Goal: Communication & Community: Answer question/provide support

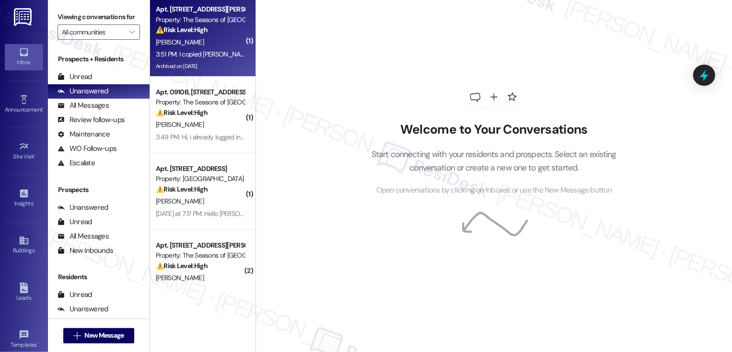
scroll to position [7, 0]
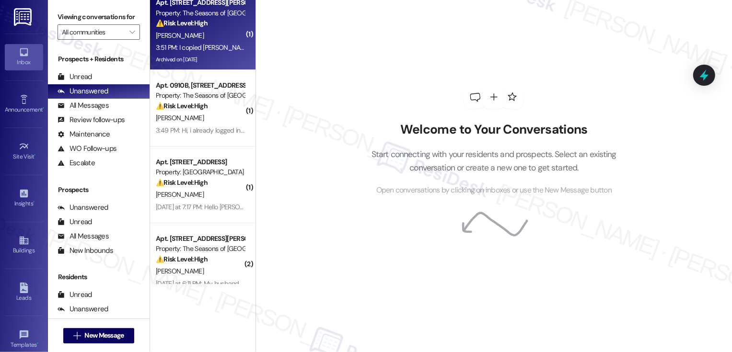
click at [205, 36] on div "[PERSON_NAME]" at bounding box center [200, 36] width 91 height 12
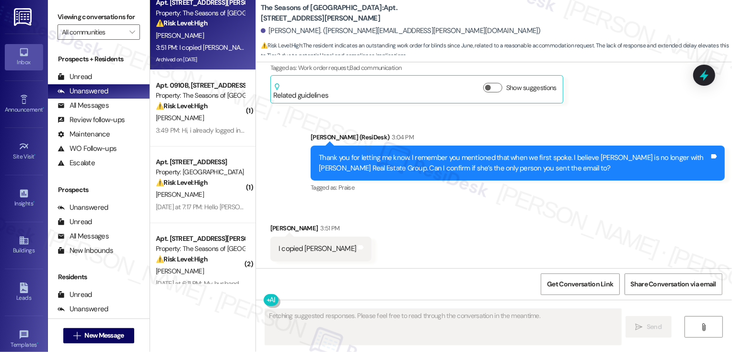
scroll to position [1085, 0]
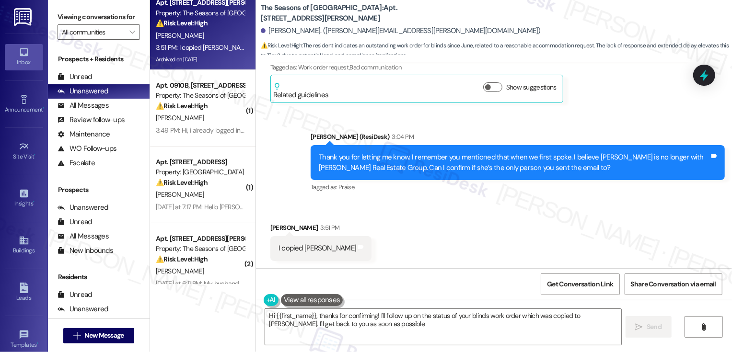
type textarea "Hi {{first_name}}, thanks for confirming! I'll follow up on the status of your …"
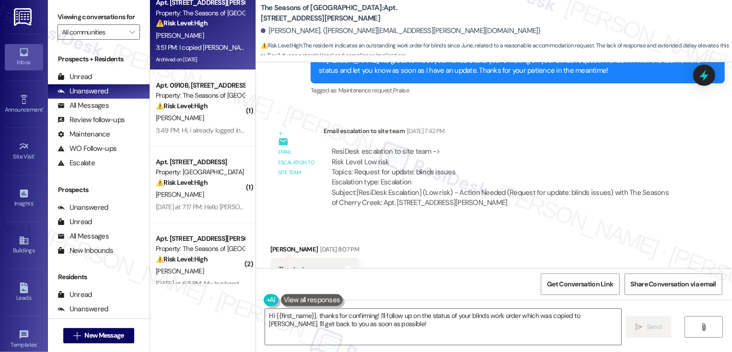
scroll to position [340, 0]
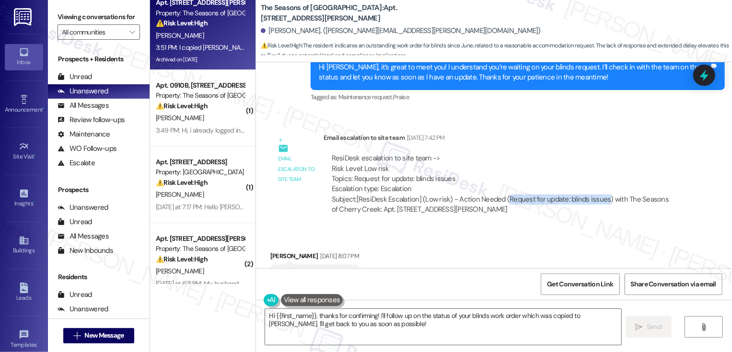
drag, startPoint x: 499, startPoint y: 199, endPoint x: 597, endPoint y: 198, distance: 97.8
click at [598, 199] on div "Subject: [ResiDesk Escalation] (Low risk) - Action Needed (Request for update: …" at bounding box center [504, 205] width 345 height 21
copy div "Request for update: blinds issues"
click at [589, 222] on div "ResiDesk escalation to site team -> Risk Level: Low risk Topics: Request for up…" at bounding box center [504, 184] width 361 height 76
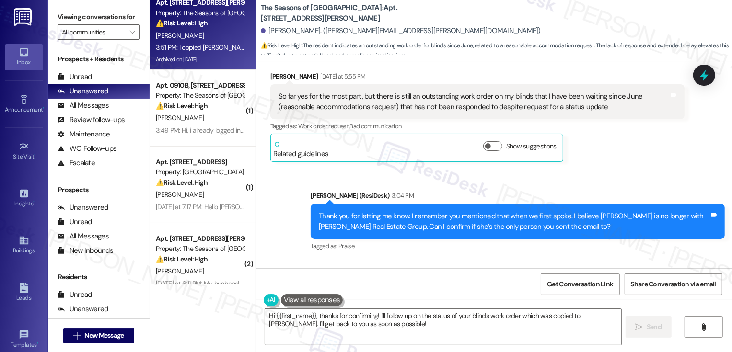
scroll to position [1085, 0]
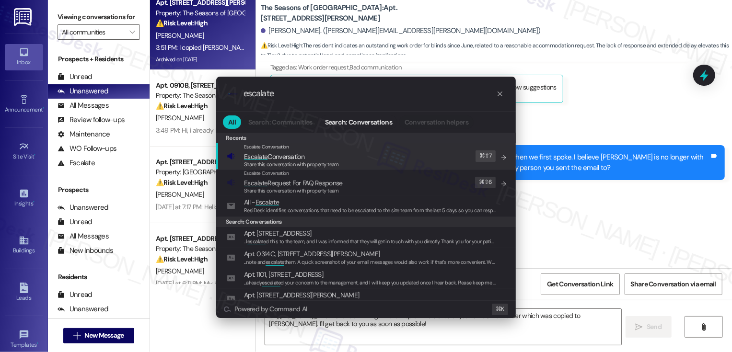
type input "escalate"
click at [306, 157] on span "Escalate Conversation" at bounding box center [291, 157] width 95 height 11
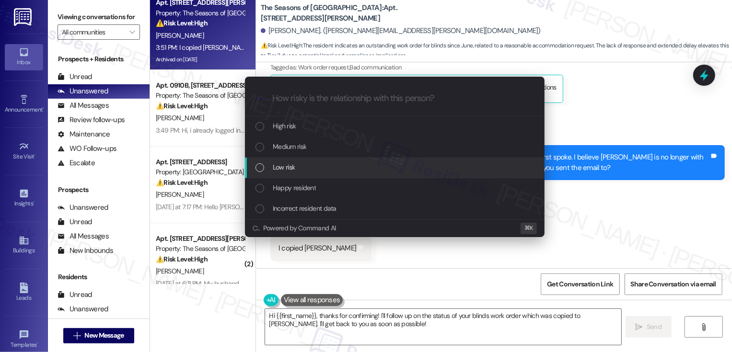
click at [298, 168] on div "Low risk" at bounding box center [396, 167] width 281 height 11
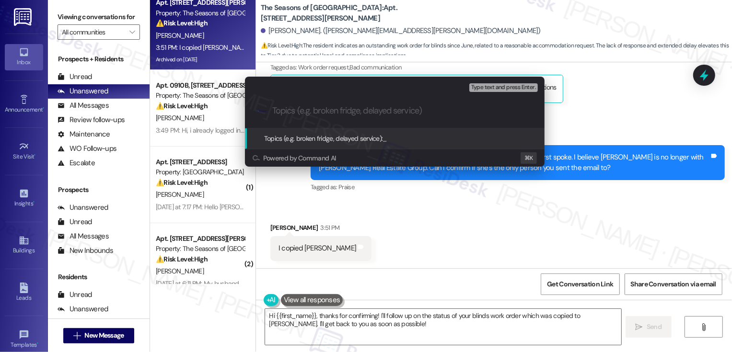
paste input "Request for update: blinds issues"
click at [276, 110] on input "Request for update: blinds issues" at bounding box center [398, 111] width 253 height 10
click at [274, 106] on input "Follow-upRequest for update: blinds issues" at bounding box center [398, 111] width 253 height 10
type input "(Follow-up) Request for update: blinds issues"
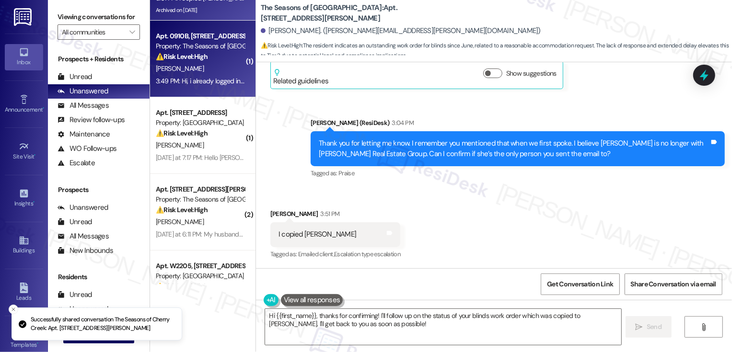
scroll to position [88, 0]
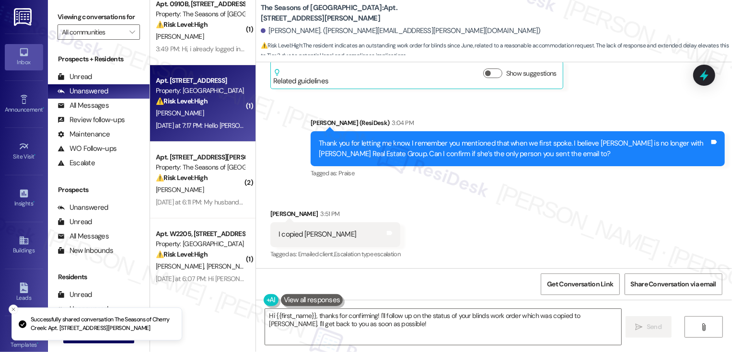
click at [193, 106] on div "⚠️ Risk Level: High The message reports a broken washer with standing water, wh…" at bounding box center [200, 101] width 89 height 10
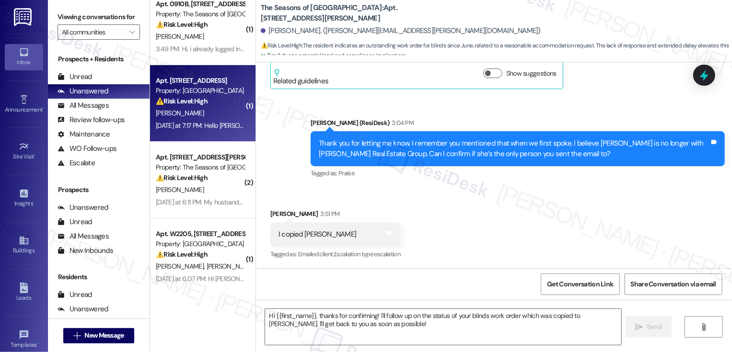
click at [193, 106] on div "⚠️ Risk Level: High The message reports a broken washer with standing water, wh…" at bounding box center [200, 101] width 89 height 10
type textarea "Fetching suggested responses. Please feel free to read through the conversation…"
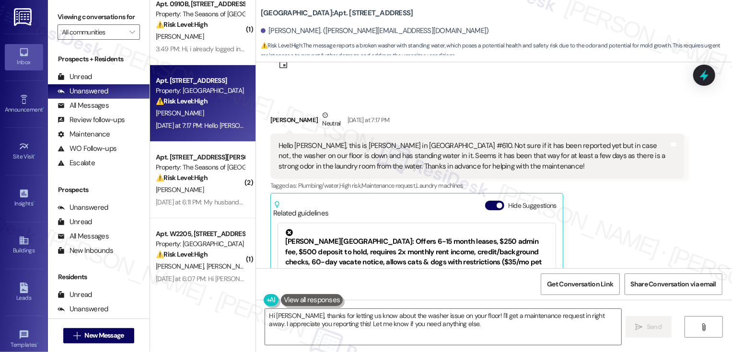
scroll to position [0, 0]
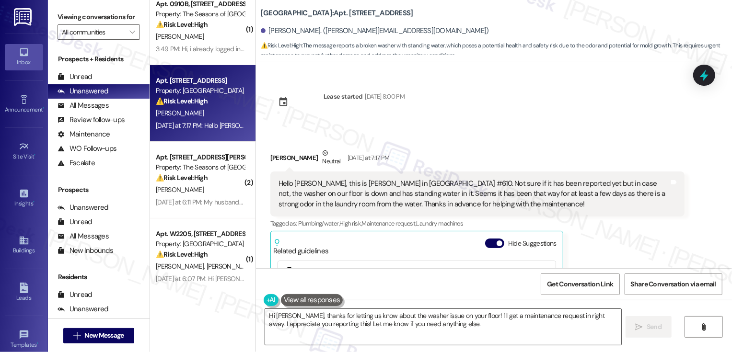
click at [474, 325] on textarea "Hi James, thanks for letting us know about the washer issue on your floor! I'll…" at bounding box center [443, 327] width 356 height 36
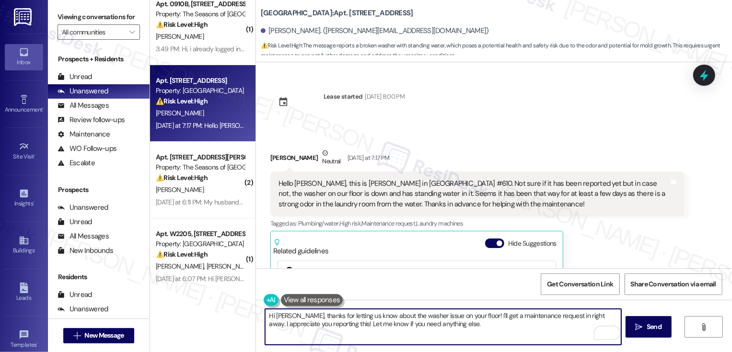
click at [575, 317] on textarea "Hi James, thanks for letting us know about the washer issue on your floor! I'll…" at bounding box center [443, 327] width 356 height 36
type textarea "Hi James, thanks for letting us know about the washer issue on your floor! I'll…"
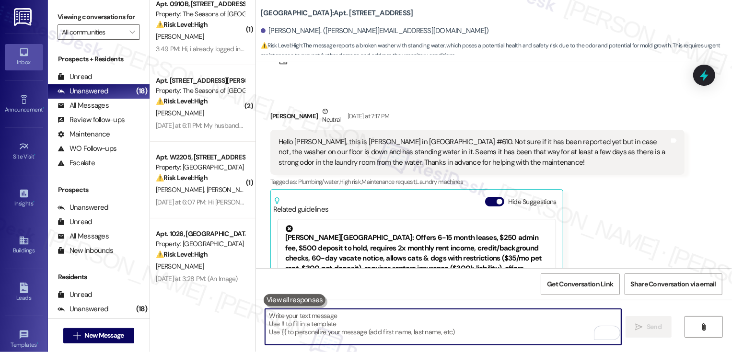
scroll to position [19, 0]
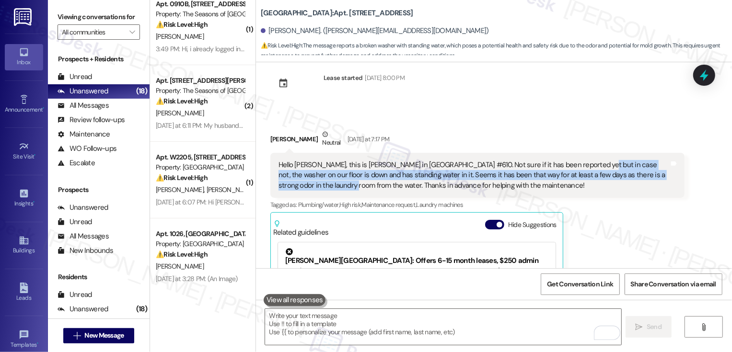
drag, startPoint x: 573, startPoint y: 164, endPoint x: 291, endPoint y: 187, distance: 283.0
click at [291, 187] on div "Hello Sarah, this is James in Bayaud Tower #610. Not sure if it has been report…" at bounding box center [474, 175] width 391 height 31
copy div "e washer on our floor is down and has standing water in it. Seems it has been t…"
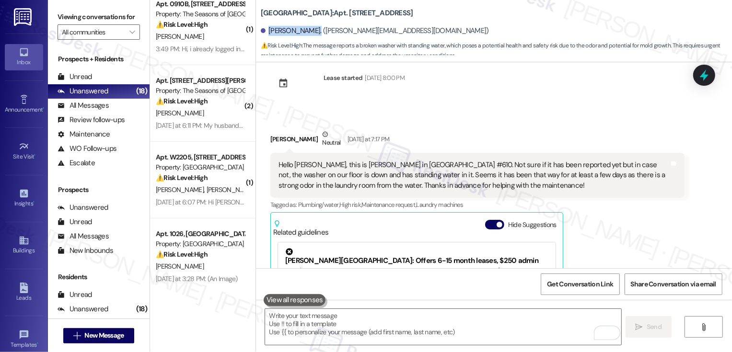
drag, startPoint x: 262, startPoint y: 31, endPoint x: 310, endPoint y: 31, distance: 48.0
click at [310, 31] on div "James Chestnut. (james.c.529166@gmail.com)" at bounding box center [375, 31] width 228 height 10
copy div "James Chestnut"
click at [625, 236] on div "James Chestnut Neutral Yesterday at 7:17 PM Hello Sarah, this is James in Bayau…" at bounding box center [477, 255] width 414 height 252
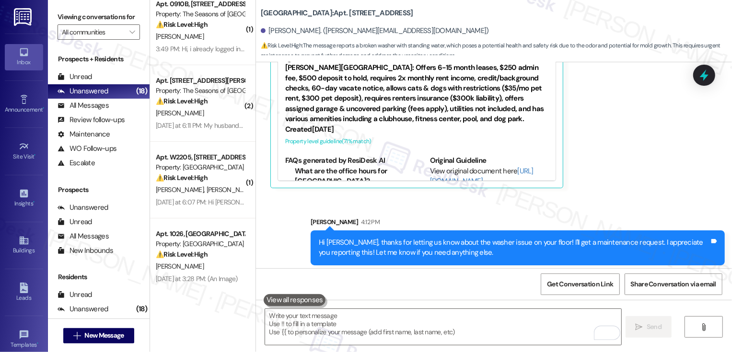
scroll to position [216, 0]
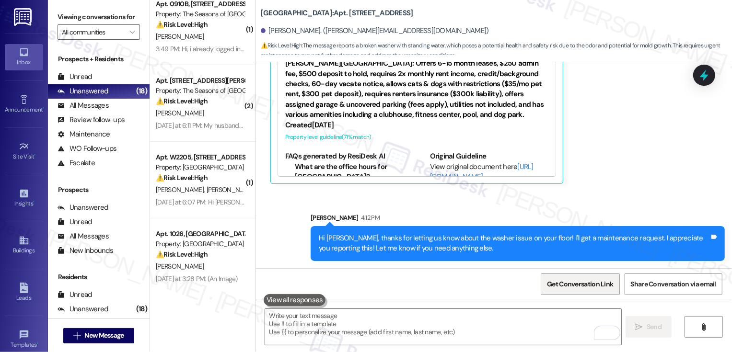
click at [604, 282] on span "Get Conversation Link" at bounding box center [580, 285] width 66 height 10
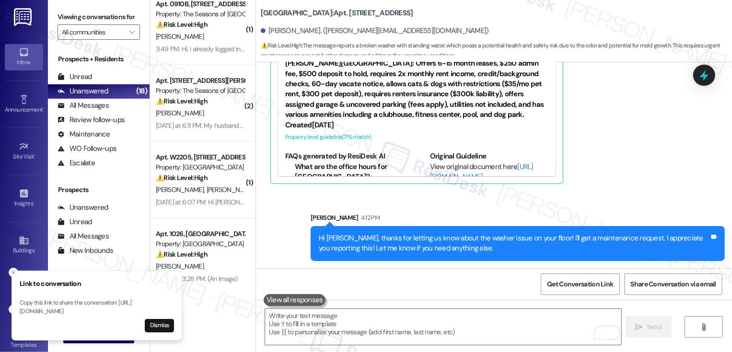
click at [283, 212] on div "Sent via SMS Sarah 4:12 PM Hi James, thanks for letting us know about the washe…" at bounding box center [494, 229] width 476 height 77
click at [13, 270] on icon "Close toast" at bounding box center [14, 273] width 6 height 6
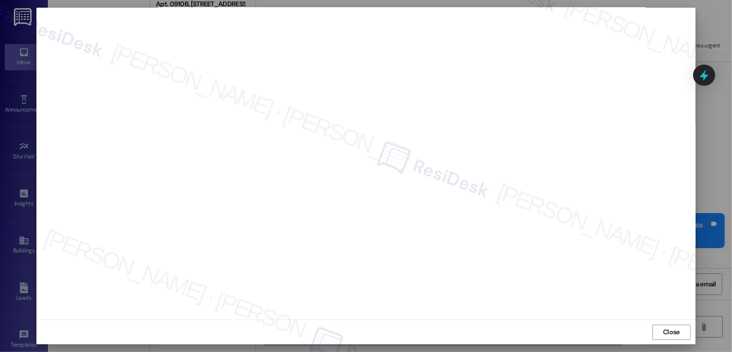
scroll to position [282, 0]
click at [671, 331] on span "Close" at bounding box center [671, 333] width 17 height 10
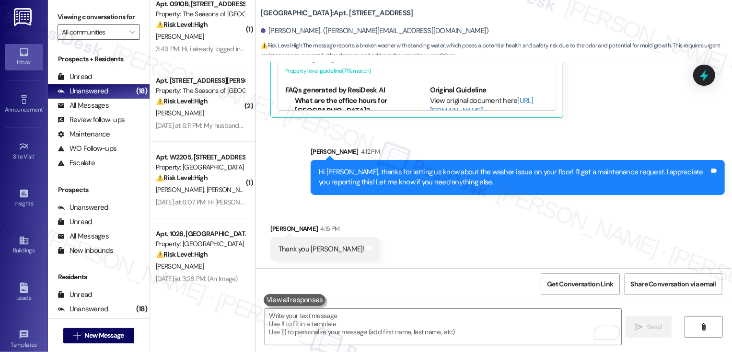
click at [540, 246] on div "Received via SMS James Chestnut 4:15 PM Thank you Sarah! Tags and notes" at bounding box center [494, 235] width 476 height 67
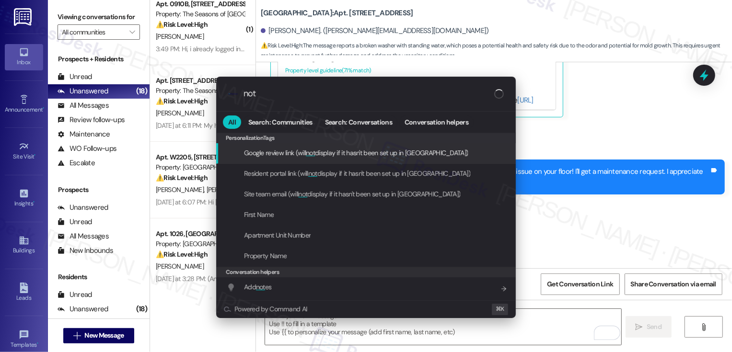
type input "note"
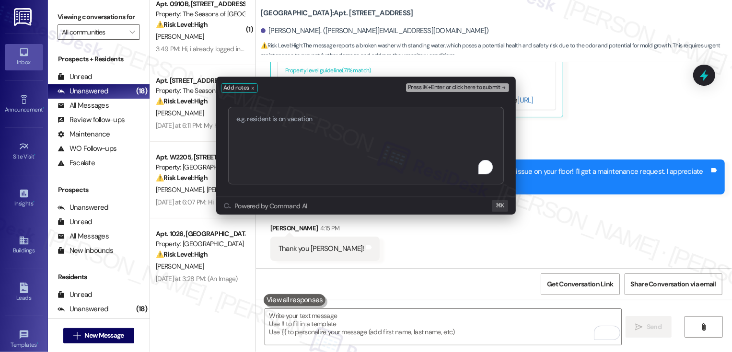
type textarea "Work order 72264"
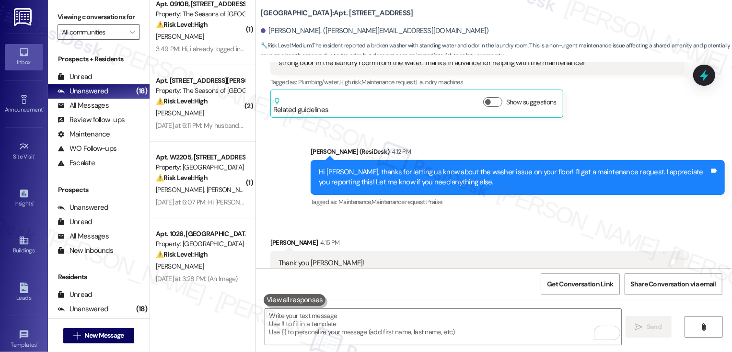
scroll to position [251, 0]
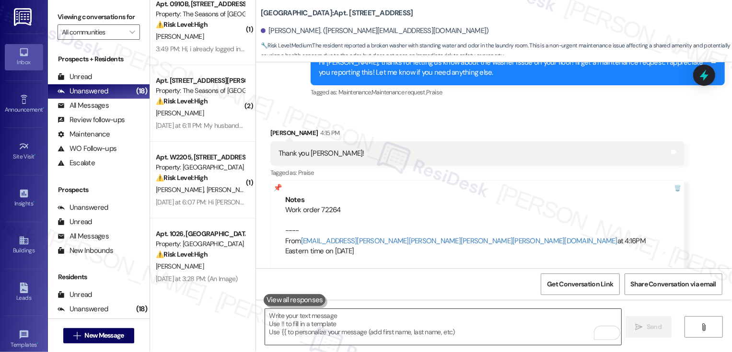
click at [355, 313] on textarea "To enrich screen reader interactions, please activate Accessibility in Grammarl…" at bounding box center [443, 327] width 356 height 36
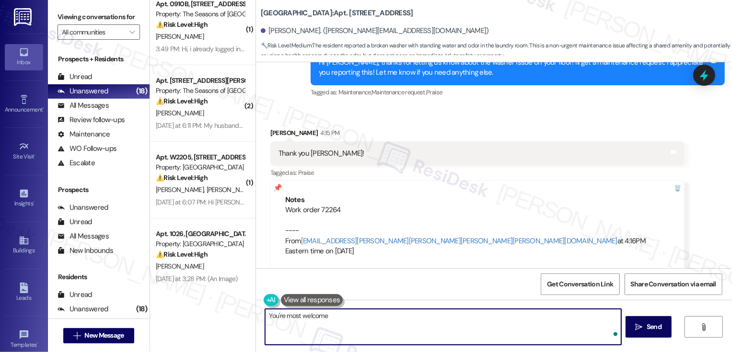
type textarea "You're most welcome!"
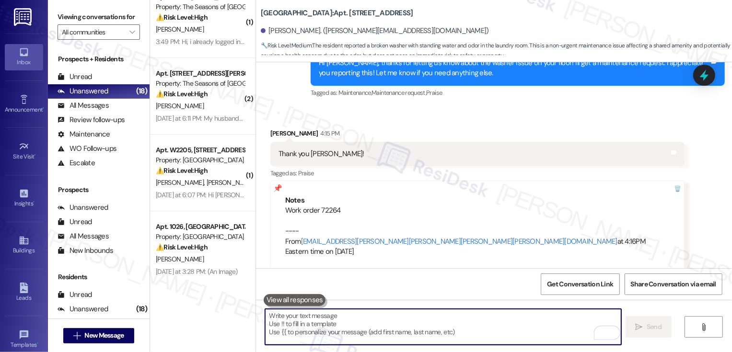
scroll to position [0, 0]
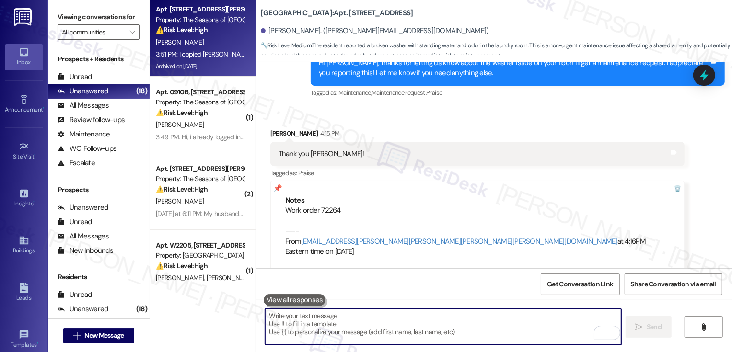
click at [191, 41] on div "J. Fischer" at bounding box center [200, 42] width 91 height 12
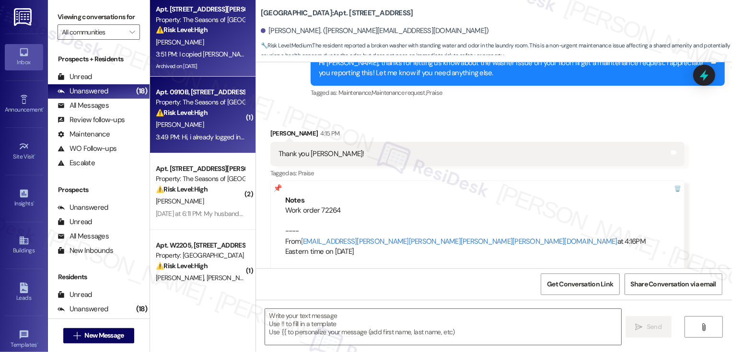
type textarea "Fetching suggested responses. Please feel free to read through the conversation…"
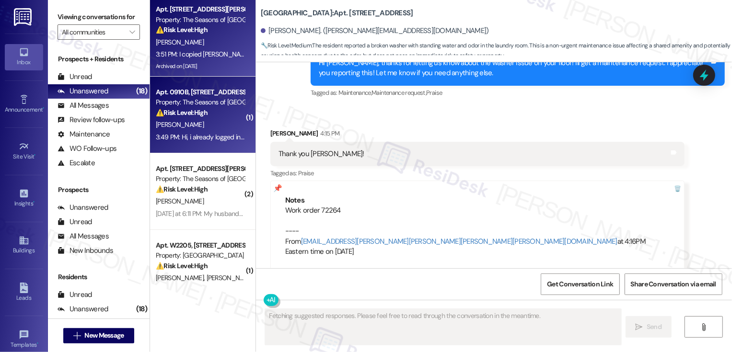
click at [205, 143] on div "Apt. 0910B, 3498 Seasons E Ellsworth Ave Property: The Seasons of Cherry Creek …" at bounding box center [203, 115] width 106 height 77
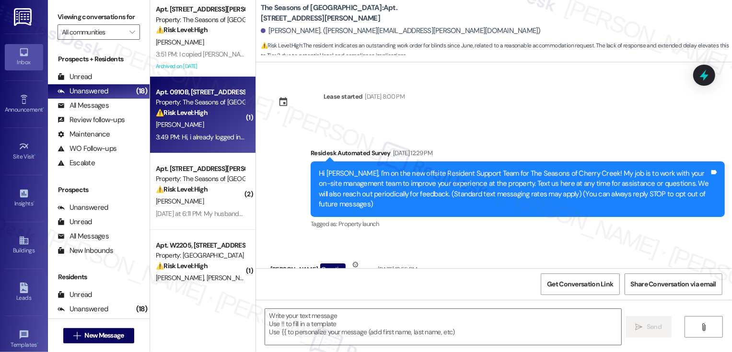
click at [205, 143] on div "Apt. 0910B, 3498 Seasons E Ellsworth Ave Property: The Seasons of Cherry Creek …" at bounding box center [203, 115] width 106 height 77
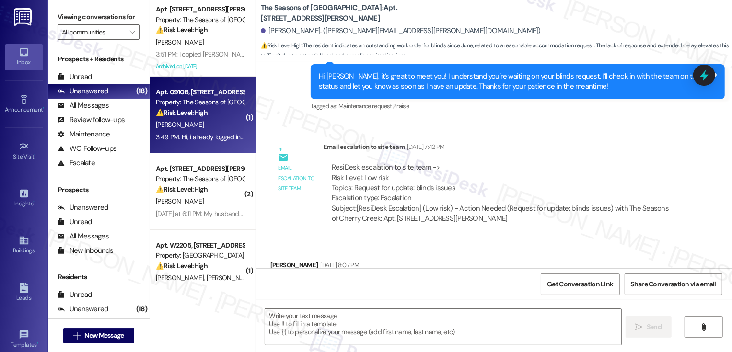
click at [205, 143] on div "Apt. 0910B, 3498 Seasons E Ellsworth Ave Property: The Seasons of Cherry Creek …" at bounding box center [203, 115] width 106 height 77
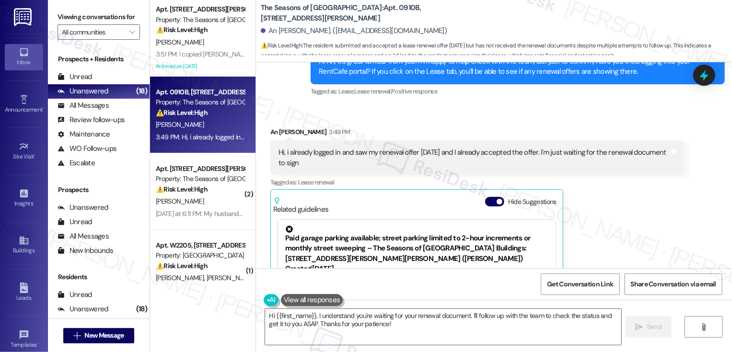
scroll to position [380, 0]
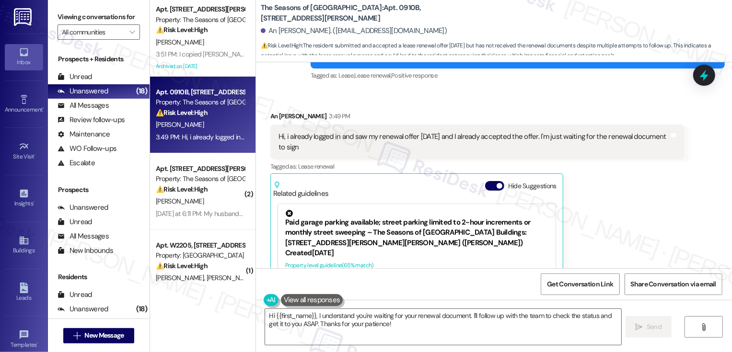
click at [499, 187] on div "Hide Suggestions" at bounding box center [522, 186] width 75 height 10
click at [497, 187] on button "Hide Suggestions" at bounding box center [494, 186] width 19 height 10
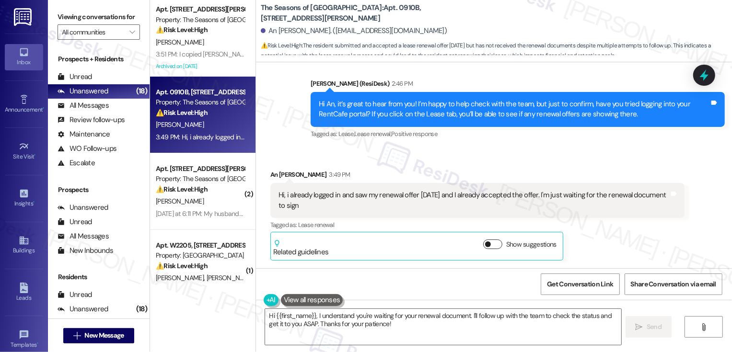
scroll to position [321, 0]
click at [497, 187] on div "Hi, i already logged in and saw my renewal offer 2 months ago and I already acc…" at bounding box center [477, 201] width 414 height 35
click at [497, 171] on div "An Pham 3:49 PM" at bounding box center [477, 176] width 414 height 13
click at [331, 338] on textarea "Hi {{first_name}}, I understand you're waiting for your renewal document. I'll …" at bounding box center [443, 327] width 356 height 36
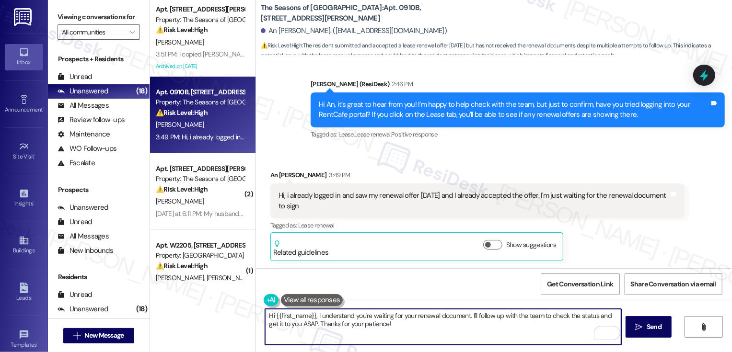
click at [463, 323] on textarea "Hi {{first_name}}, I understand you're waiting for your renewal document. I'll …" at bounding box center [443, 327] width 356 height 36
click at [261, 317] on div "Hi {{first_name}}, I understand you're waiting for your renewal document. I'll …" at bounding box center [494, 336] width 476 height 72
click at [507, 316] on textarea "Thanks for clarifying! I'll follow up with the team to check the status and get…" at bounding box center [443, 327] width 356 height 36
type textarea "Thanks for clarifying! I'll follow up with the team to check the status. Thanks…"
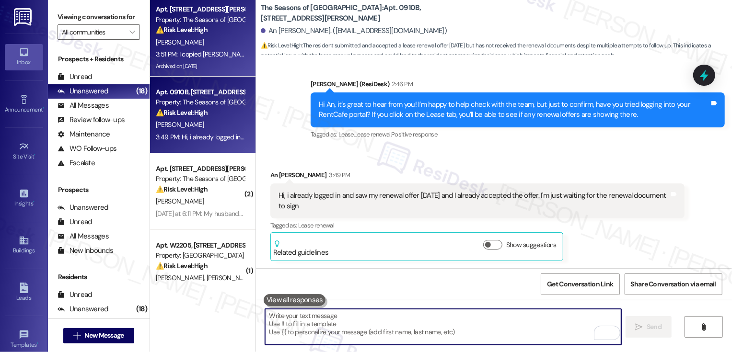
click at [214, 59] on div "3:51 PM: I copied Jerry Mohn 3:51 PM: I copied Jerry Mohn" at bounding box center [200, 54] width 91 height 12
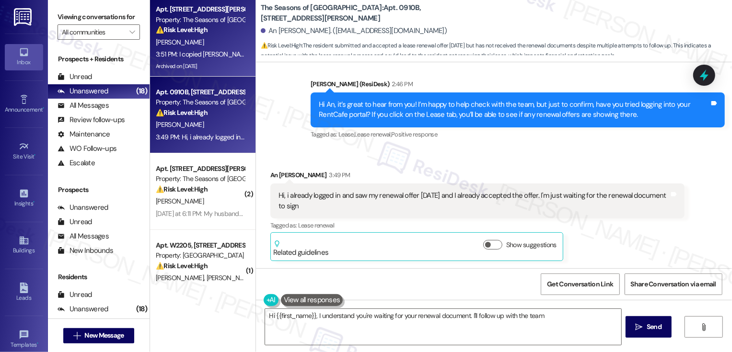
type textarea "Hi {{first_name}}, I understand you're waiting for your renewal document. I'll …"
click at [223, 95] on div "Apt. 0910B, 3498 Seasons E Ellsworth Ave" at bounding box center [200, 92] width 89 height 10
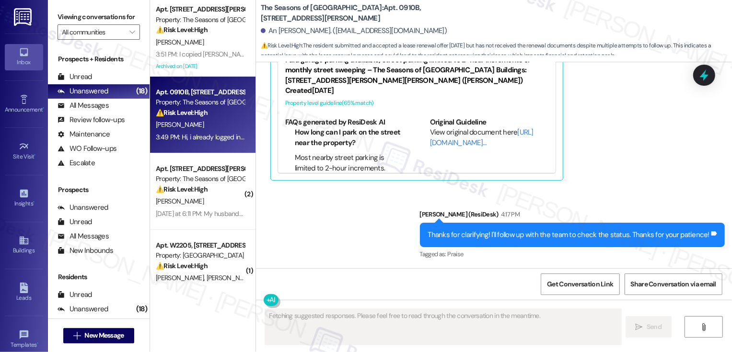
scroll to position [25, 0]
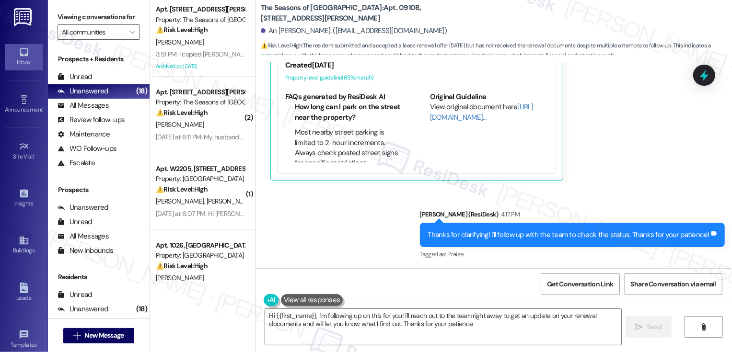
type textarea "Hi {{first_name}}, I'm following up on this for you! I'll reach out to the team…"
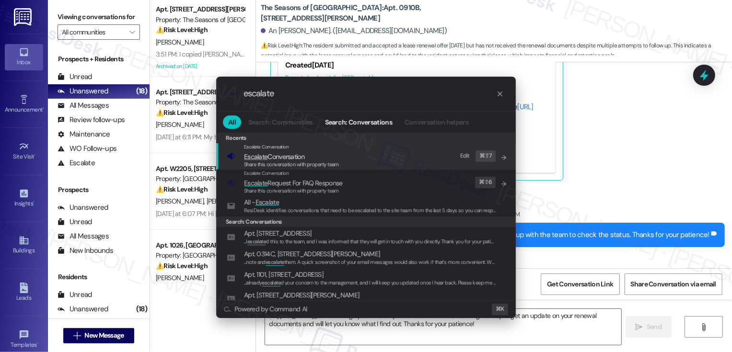
type input "escalate"
click at [258, 152] on span "Escalate Conversation" at bounding box center [274, 157] width 60 height 11
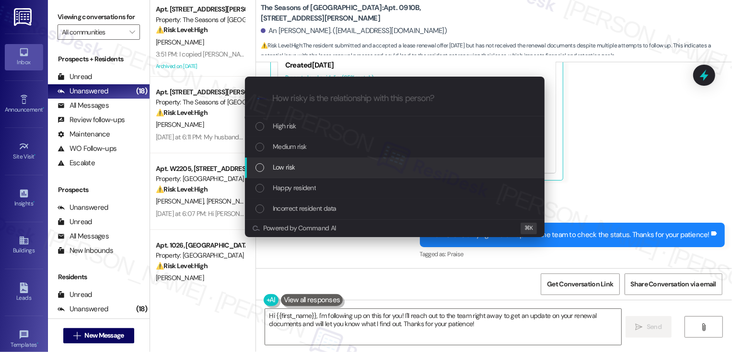
click at [273, 168] on span "Low risk" at bounding box center [284, 167] width 22 height 11
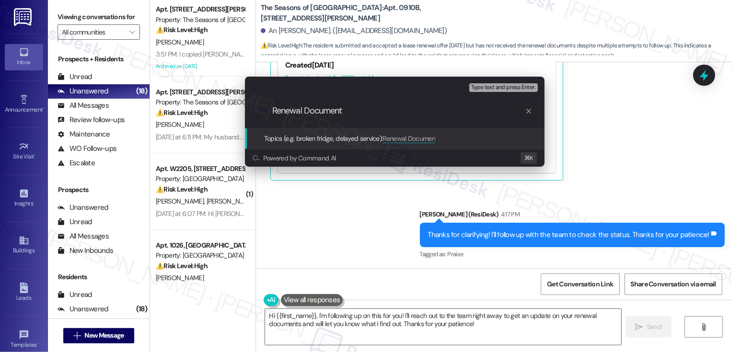
type input "Renewal Documents"
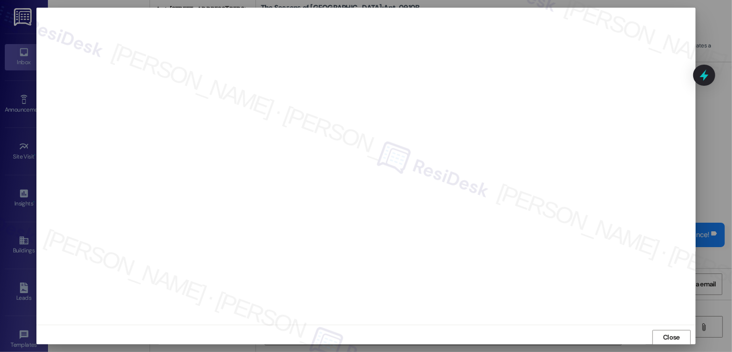
scroll to position [0, 0]
click at [665, 336] on button "Close" at bounding box center [672, 337] width 38 height 15
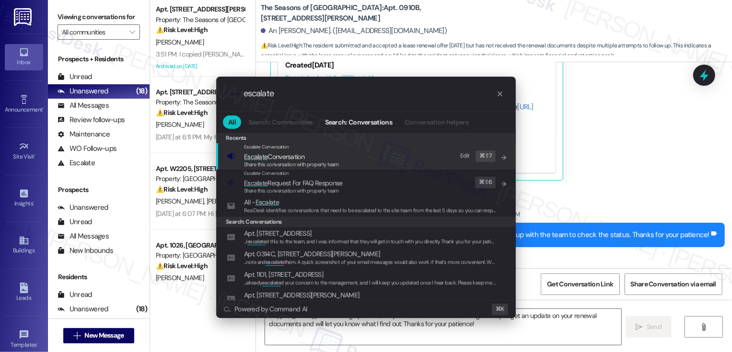
type input "escalate"
click at [418, 161] on div "Escalate Conversation Escalate Conversation Share this conversation with proper…" at bounding box center [367, 156] width 281 height 26
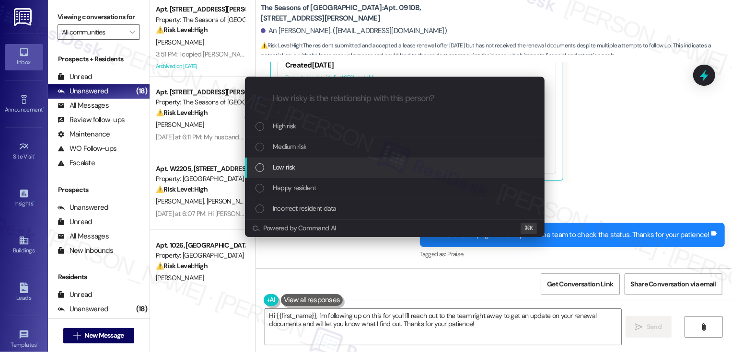
click at [321, 163] on div "Low risk" at bounding box center [396, 167] width 281 height 11
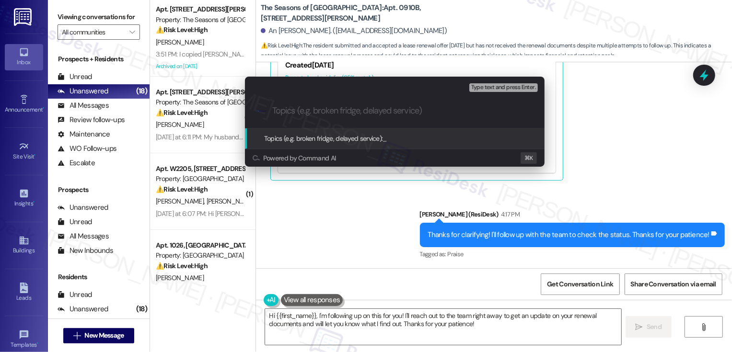
paste input "Renewal Documents"
type input "Renewal Documents"
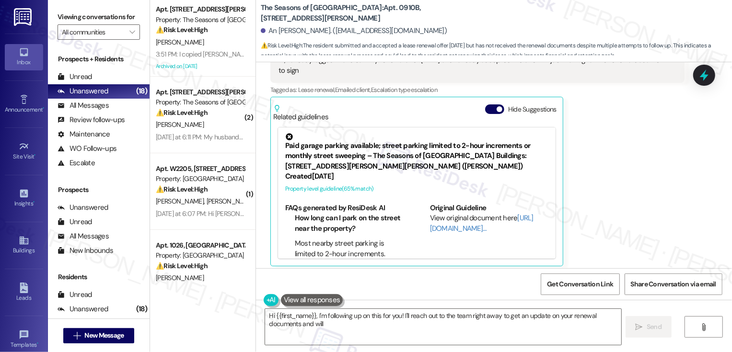
scroll to position [461, 0]
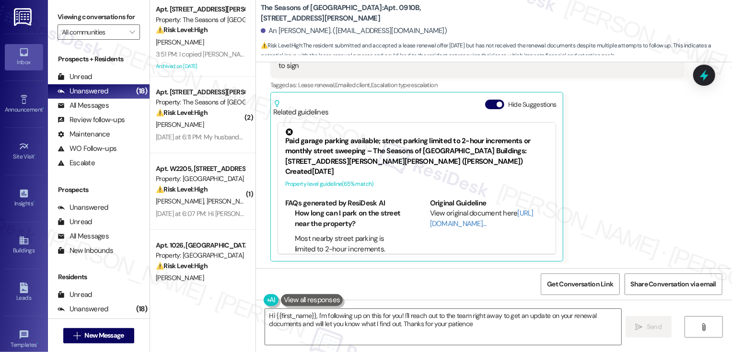
type textarea "Hi {{first_name}}, I'm following up on this for you! I'll reach out to the team…"
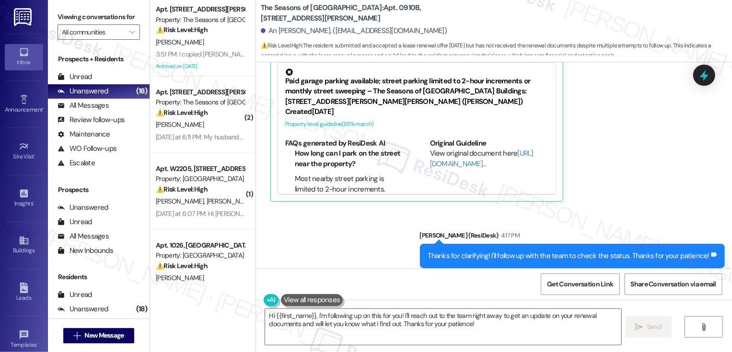
scroll to position [542, 0]
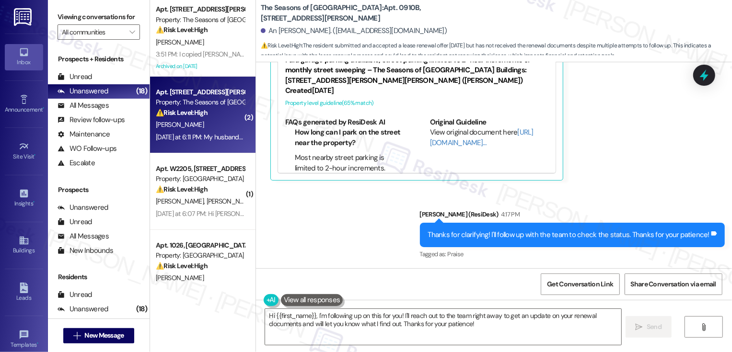
click at [222, 119] on div "[PERSON_NAME]" at bounding box center [200, 125] width 91 height 12
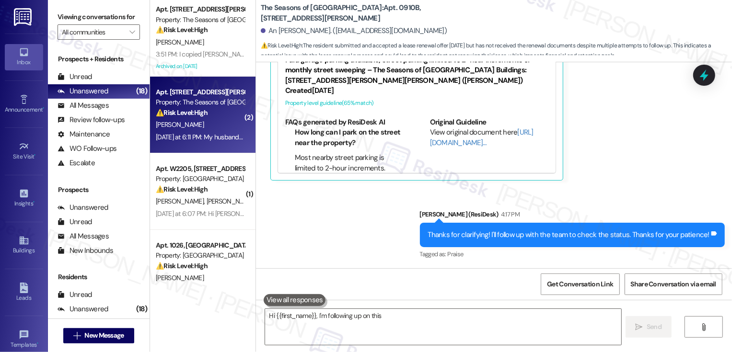
click at [222, 119] on div "[PERSON_NAME]" at bounding box center [200, 125] width 91 height 12
type textarea "Hi {{first_name}}, I'm following up on this for you! I'll reach out to"
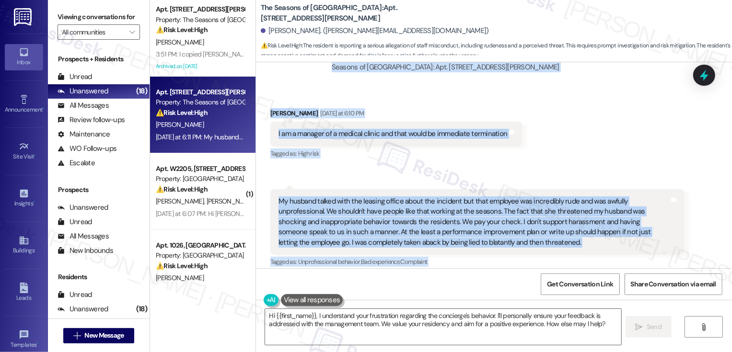
scroll to position [1497, 0]
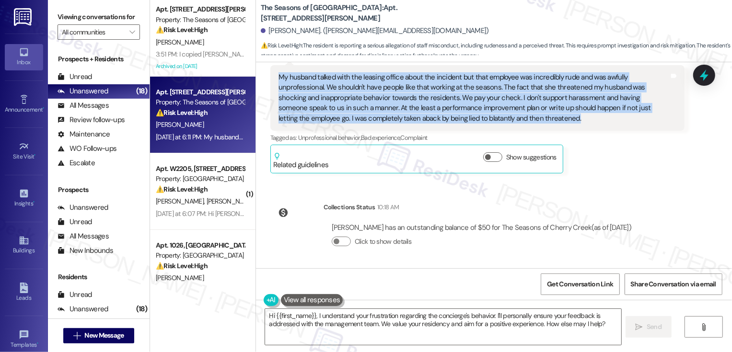
drag, startPoint x: 266, startPoint y: 91, endPoint x: 488, endPoint y: 118, distance: 223.7
click at [488, 118] on div "Lease started Nov 10, 2024 at 7:00 PM Received via SMS Grace Claytor Question N…" at bounding box center [494, 165] width 476 height 206
copy div "Grace Claytor Question Yesterday at 9:39 AM Good morning, our car was ticketed …"
click at [307, 321] on textarea "Hi {{first_name}}, I understand your frustration regarding the concierge's beha…" at bounding box center [443, 327] width 356 height 36
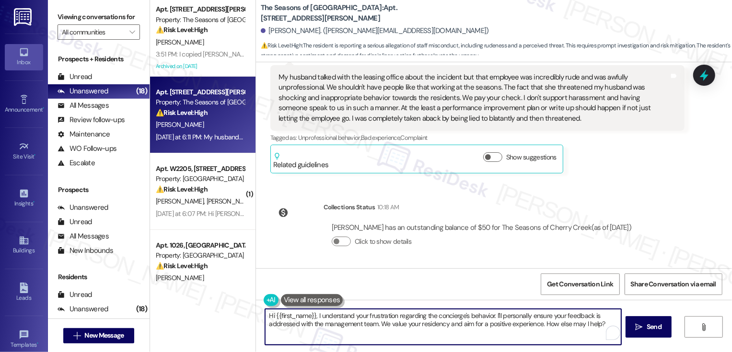
paste textarea "Grace, thank you for reaching out and for being open about what happened. I’m r…"
drag, startPoint x: 483, startPoint y: 317, endPoint x: 265, endPoint y: 317, distance: 218.7
click at [265, 317] on textarea "Hi Grace, thank you for reaching out and for being open about what happened. I’…" at bounding box center [443, 327] width 356 height 36
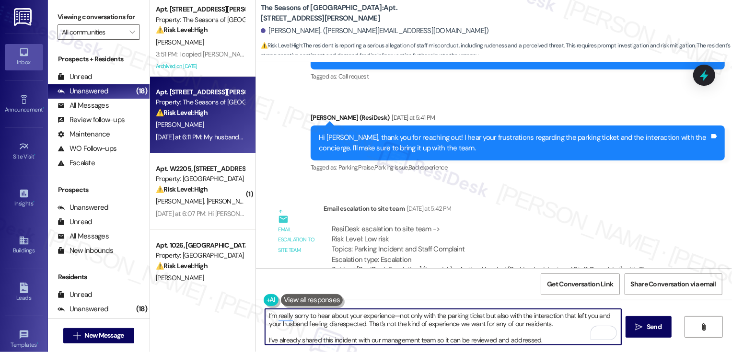
scroll to position [1152, 0]
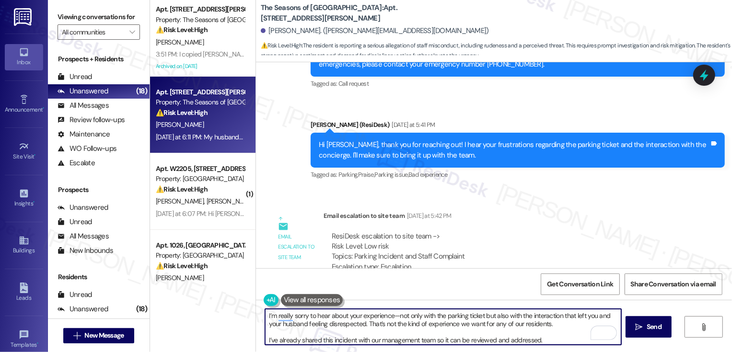
click at [394, 316] on textarea "I’m really sorry to hear about your experience—not only with the parking ticket…" at bounding box center [443, 327] width 356 height 36
click at [412, 329] on textarea "I’m really sorry to hear about your experience, not only with the parking ticke…" at bounding box center [443, 327] width 356 height 36
click at [331, 335] on textarea "I’m really sorry to hear about your experience, not only with the parking ticke…" at bounding box center [443, 327] width 356 height 36
click at [434, 339] on textarea "I’m really sorry to hear about your experience, not only with the parking ticke…" at bounding box center [443, 327] width 356 height 36
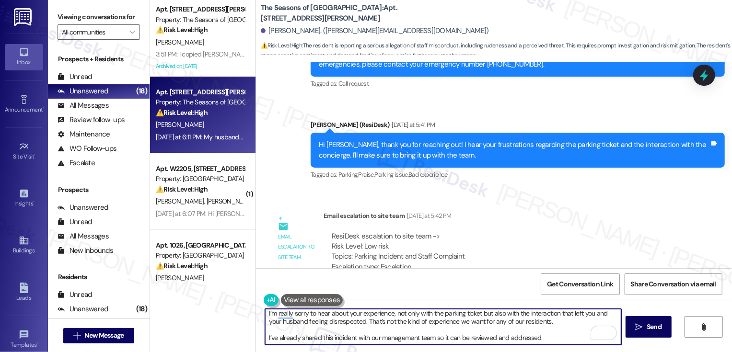
click at [548, 338] on textarea "I’m really sorry to hear about your experience, not only with the parking ticke…" at bounding box center [443, 327] width 356 height 36
click at [392, 319] on textarea "I’m really sorry to hear about your experience, not only with the parking ticke…" at bounding box center [443, 327] width 356 height 36
click at [422, 339] on textarea "I’m really sorry to hear about your experience, not only with the parking ticke…" at bounding box center [443, 327] width 356 height 36
click at [523, 334] on textarea "I’m really sorry to hear about your experience, not only with the parking ticke…" at bounding box center [443, 327] width 356 height 36
click at [549, 334] on textarea "I’m really sorry to hear about your experience, not only with the parking ticke…" at bounding box center [443, 327] width 356 height 36
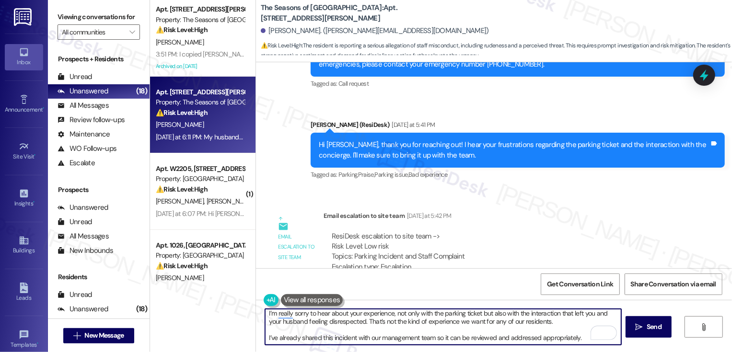
click at [554, 341] on textarea "I’m really sorry to hear about your experience, not only with the parking ticke…" at bounding box center [443, 327] width 356 height 36
click at [543, 334] on textarea "I’m really sorry to hear about your experience, not only with the parking ticke…" at bounding box center [443, 327] width 356 height 36
type textarea "I’m really sorry to hear about your experience, not only with the parking ticke…"
click at [638, 331] on icon "" at bounding box center [639, 328] width 7 height 8
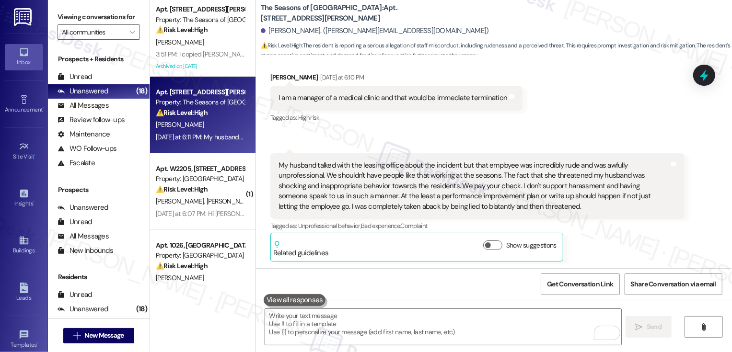
scroll to position [1595, 0]
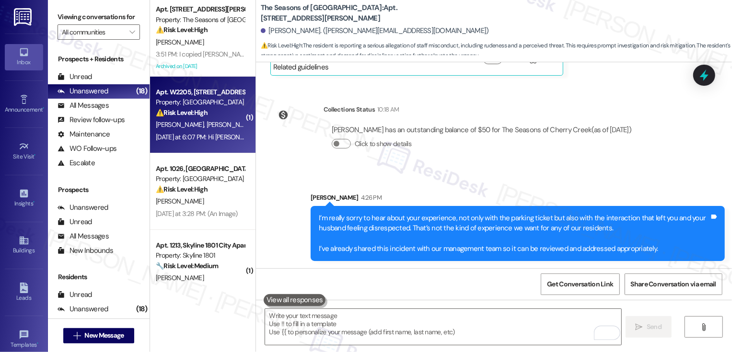
click at [204, 115] on div "⚠️ Risk Level: High The message reports a malfunctioning dishwasher (not cleani…" at bounding box center [200, 113] width 89 height 10
type textarea "Fetching suggested responses. Please feel free to read through the conversation…"
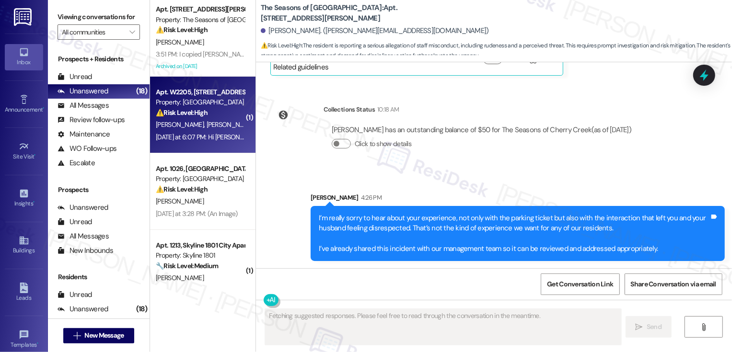
click at [204, 115] on div "⚠️ Risk Level: High The message reports a malfunctioning dishwasher (not cleani…" at bounding box center [200, 113] width 89 height 10
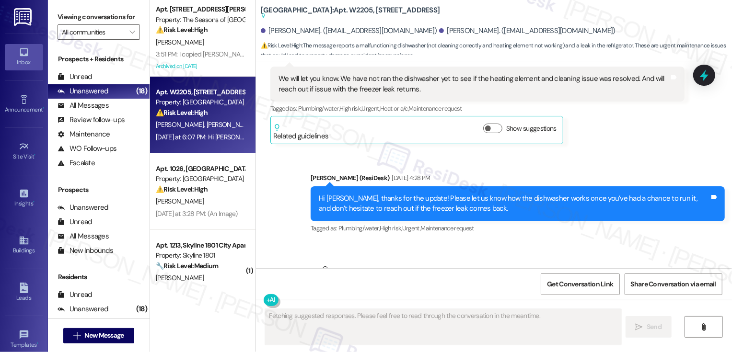
scroll to position [256, 0]
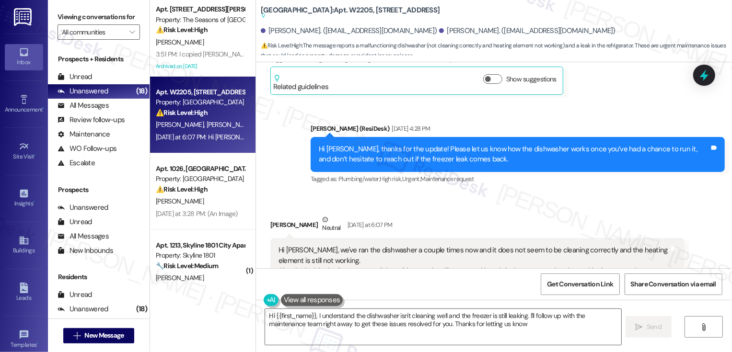
type textarea "Hi {{first_name}}, I understand the dishwasher isn't cleaning well and the free…"
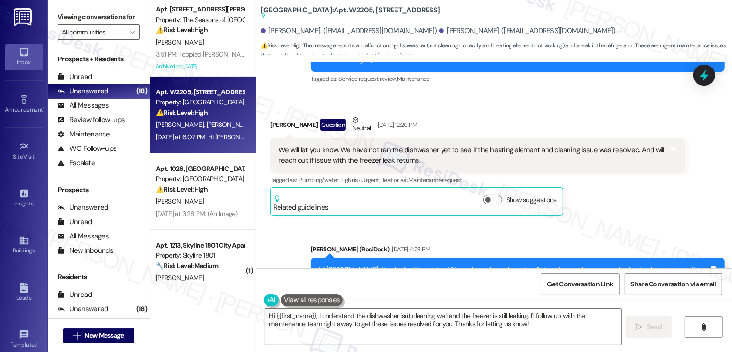
scroll to position [112, 0]
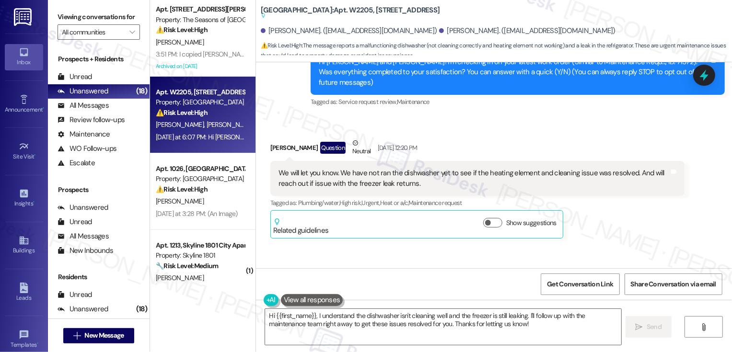
click at [343, 10] on b "Country Club Towers: Apt. W2205, 1101 East Bayaud Avenue Suggested actions and …" at bounding box center [350, 13] width 179 height 16
copy b "W2205"
click at [298, 117] on div "Received via SMS Reece Hall Question Neutral Aug 13, 2025 at 12:20 PM We will l…" at bounding box center [494, 182] width 476 height 130
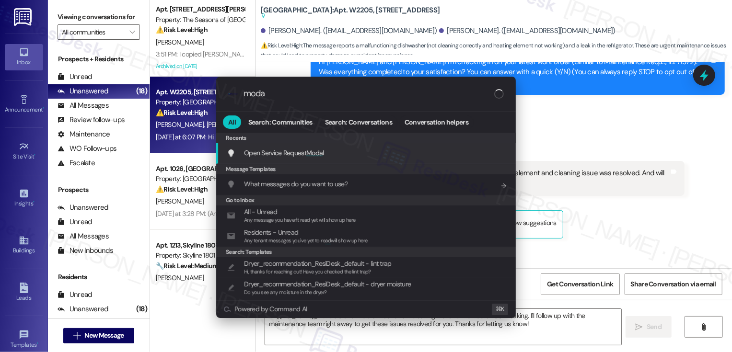
type input "modal"
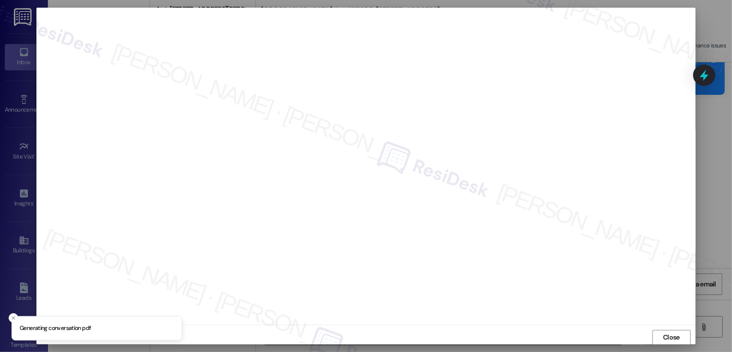
scroll to position [0, 0]
click at [661, 336] on span "Close" at bounding box center [671, 337] width 21 height 10
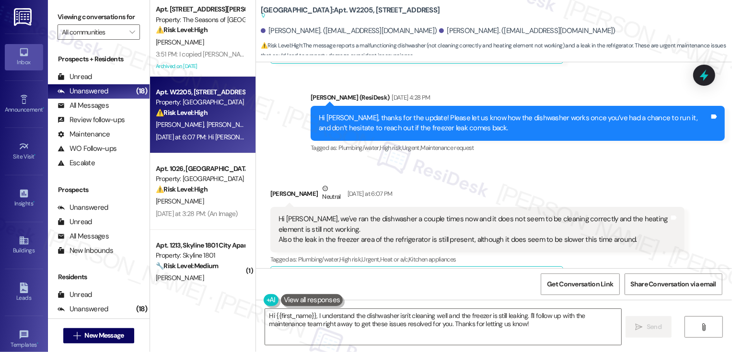
scroll to position [315, 0]
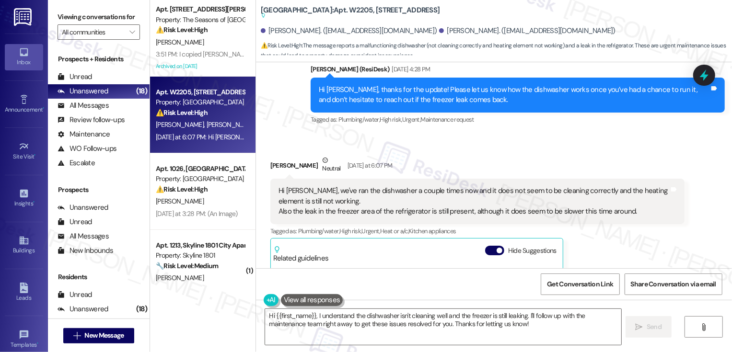
click at [310, 197] on div "Hi Sarah, we've ran the dishwasher a couple times now and it does not seem to b…" at bounding box center [474, 201] width 391 height 31
click at [336, 321] on textarea "Hi {{first_name}}, I understand the dishwasher isn't cleaning well and the free…" at bounding box center [443, 327] width 356 height 36
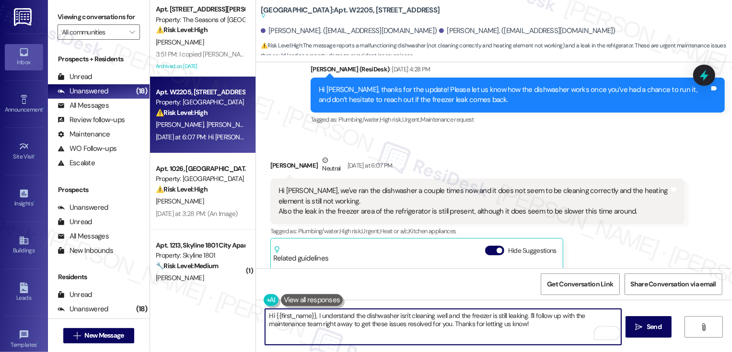
click at [336, 321] on textarea "Hi {{first_name}}, I understand the dishwasher isn't cleaning well and the free…" at bounding box center [443, 327] width 356 height 36
click at [392, 313] on textarea "Hi {{first_name}}, I understand the dishwasher isn't cleaning well and the free…" at bounding box center [443, 327] width 356 height 36
click at [534, 323] on textarea "Hi {{first_name}}, I understand the dishwasher still isn't cleaning well and th…" at bounding box center [443, 327] width 356 height 36
drag, startPoint x: 533, startPoint y: 316, endPoint x: 546, endPoint y: 334, distance: 22.6
click at [546, 334] on textarea "Hi {{first_name}}, I understand the dishwasher still isn't cleaning well and th…" at bounding box center [443, 327] width 356 height 36
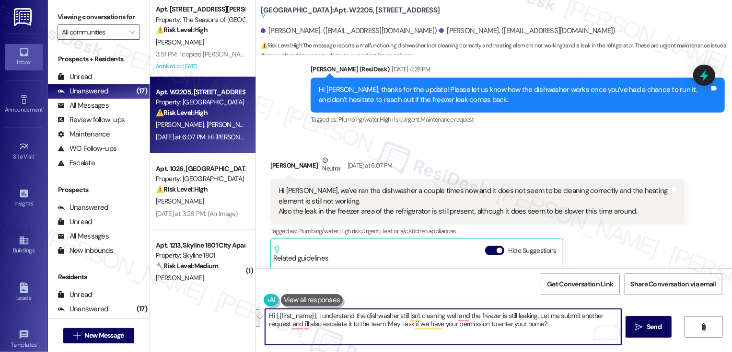
click at [319, 315] on textarea "Hi {{first_name}}, I understand the dishwasher still isn't cleaning well and th…" at bounding box center [443, 327] width 356 height 36
drag, startPoint x: 313, startPoint y: 316, endPoint x: 359, endPoint y: 333, distance: 49.0
click at [359, 333] on textarea "Hi {{first_name}}, I understand the dishwasher still isn't cleaning well and th…" at bounding box center [443, 327] width 356 height 36
paste textarea "’t cleaning well and the freezer is still leaking. I’ll go ahead and submit ano…"
click at [287, 320] on textarea "Hi {{first_name}}, I understand the dishwasher still isn’t cleaning well and th…" at bounding box center [443, 327] width 356 height 36
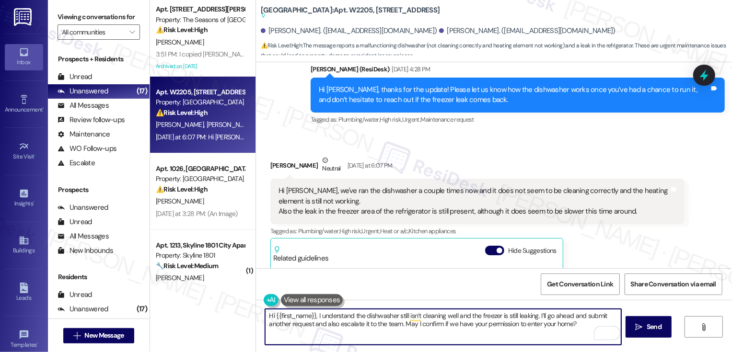
click at [287, 320] on textarea "Hi {{first_name}}, I understand the dishwasher still isn’t cleaning well and th…" at bounding box center [443, 327] width 356 height 36
click at [401, 315] on textarea "Hi Reece, I understand the dishwasher still isn’t cleaning well and the freezer…" at bounding box center [443, 327] width 356 height 36
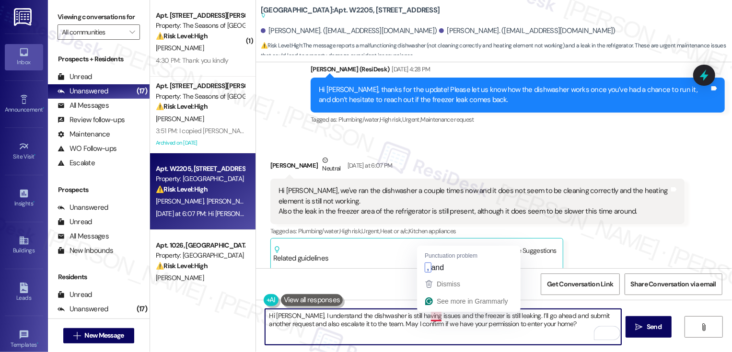
click at [429, 315] on textarea "Hi Reece, I understand the dishwasher is still having issues and the freezer is…" at bounding box center [443, 327] width 356 height 36
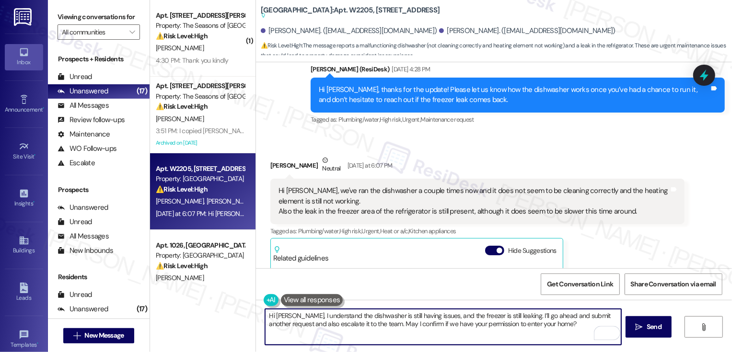
click at [556, 328] on textarea "Hi Reece, I understand the dishwasher is still having issues, and the freezer i…" at bounding box center [443, 327] width 356 height 36
type textarea "Hi Reece, I understand the dishwasher is still having issues, and the freezer i…"
click at [637, 331] on span " Send" at bounding box center [649, 327] width 30 height 10
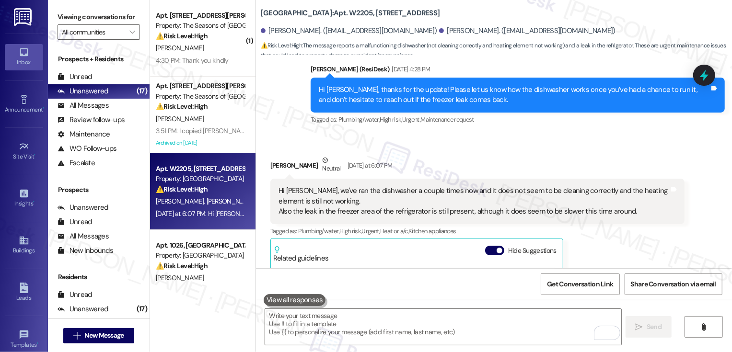
click at [352, 12] on b "Country Club Towers: Apt. W2205, 1101 East Bayaud Avenue" at bounding box center [350, 13] width 179 height 10
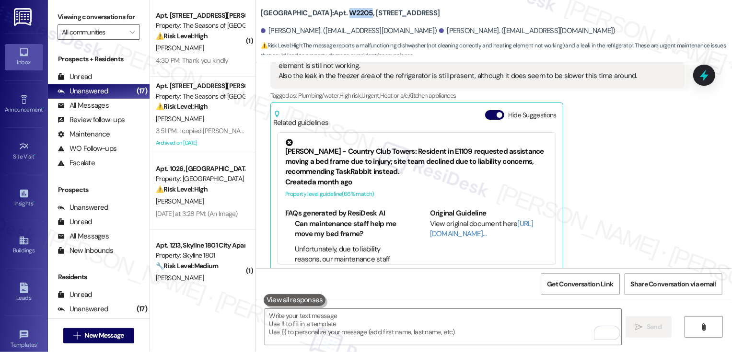
copy b "W2205"
drag, startPoint x: 373, startPoint y: 32, endPoint x: 402, endPoint y: 30, distance: 29.8
click at [439, 31] on div "Reece Hall. (reecehall17@gmail.com)" at bounding box center [527, 31] width 176 height 10
copy div "Reece Hall"
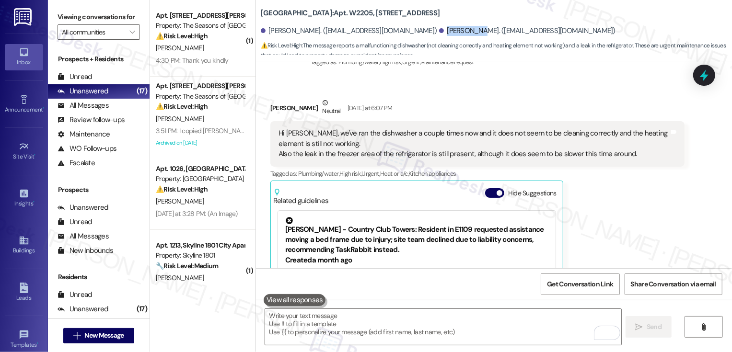
scroll to position [367, 0]
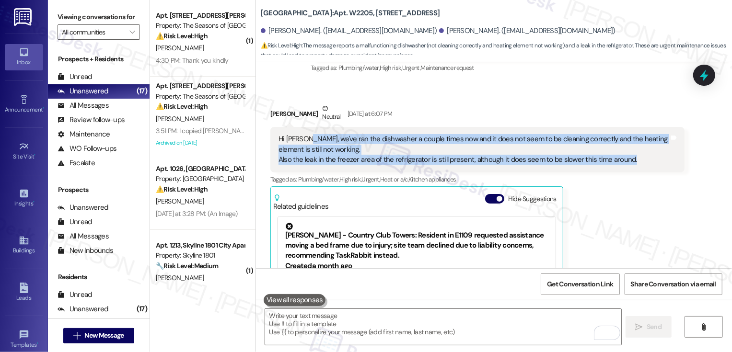
drag, startPoint x: 300, startPoint y: 127, endPoint x: 480, endPoint y: 155, distance: 182.4
click at [480, 155] on div "Hi Sarah, we've ran the dishwasher a couple times now and it does not seem to b…" at bounding box center [477, 149] width 414 height 45
copy div "we've ran the dishwasher a couple times now and it does not seem to be cleaning…"
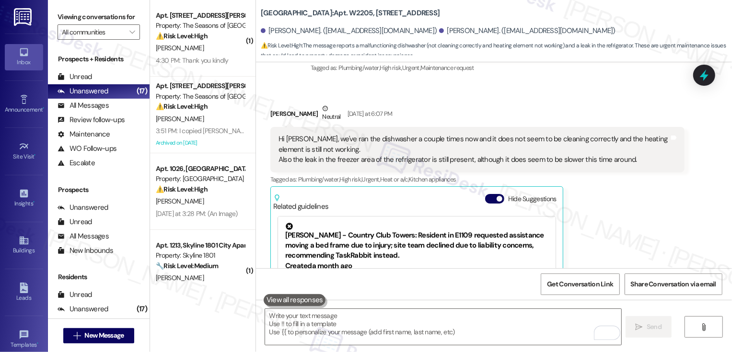
click at [603, 222] on div "Reece Hall Neutral Yesterday at 6:07 PM Hi Sarah, we've ran the dishwasher a co…" at bounding box center [477, 230] width 414 height 252
click at [581, 288] on span "Get Conversation Link" at bounding box center [580, 285] width 66 height 10
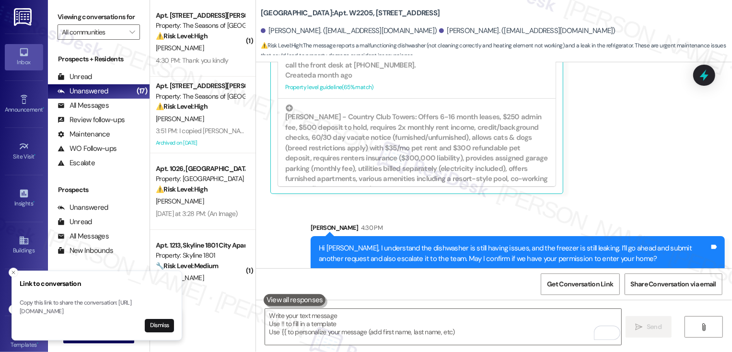
scroll to position [274, 0]
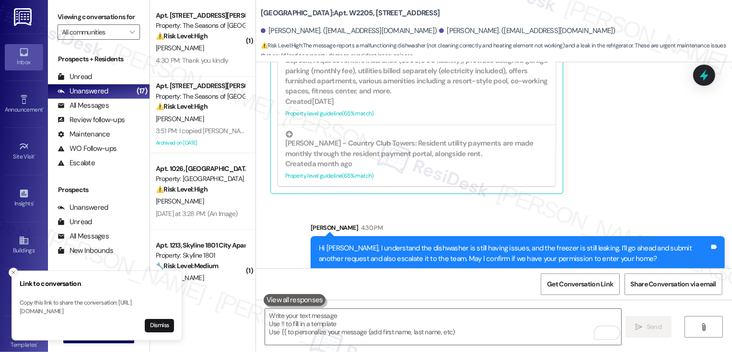
click at [14, 270] on icon "Close toast" at bounding box center [14, 273] width 6 height 6
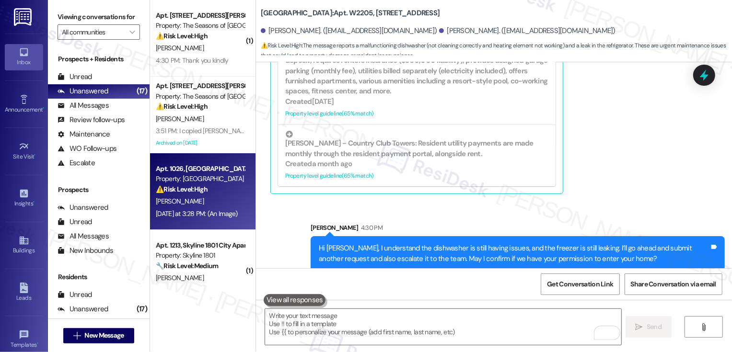
click at [205, 186] on div "⚠️ Risk Level: High The resident's renter's insurance policy has expired, which…" at bounding box center [200, 190] width 89 height 10
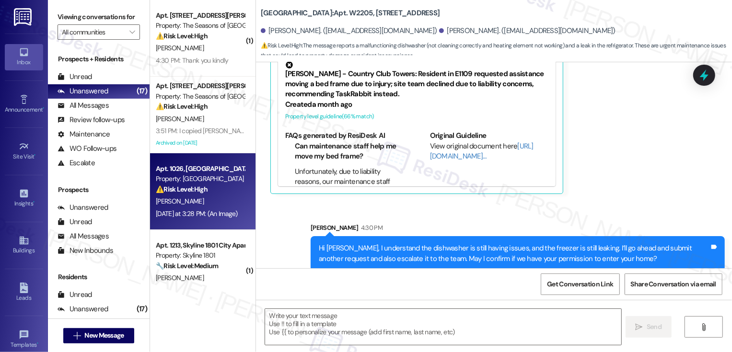
click at [205, 186] on div "⚠️ Risk Level: High The resident's renter's insurance policy has expired, which…" at bounding box center [200, 190] width 89 height 10
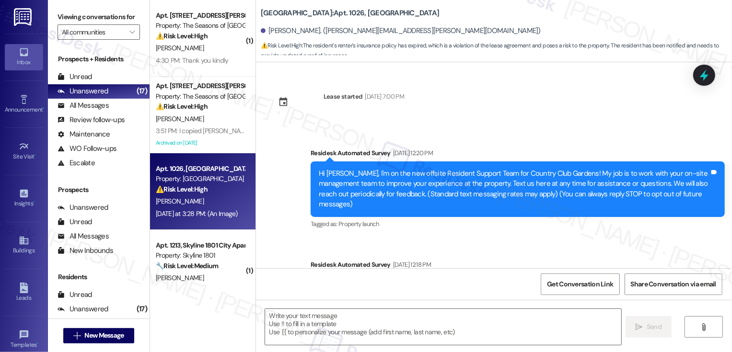
scroll to position [841, 0]
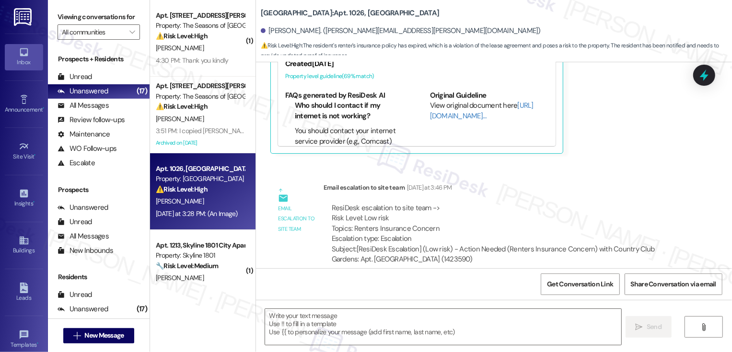
click at [205, 186] on div "⚠️ Risk Level: High The resident's renter's insurance policy has expired, which…" at bounding box center [200, 190] width 89 height 10
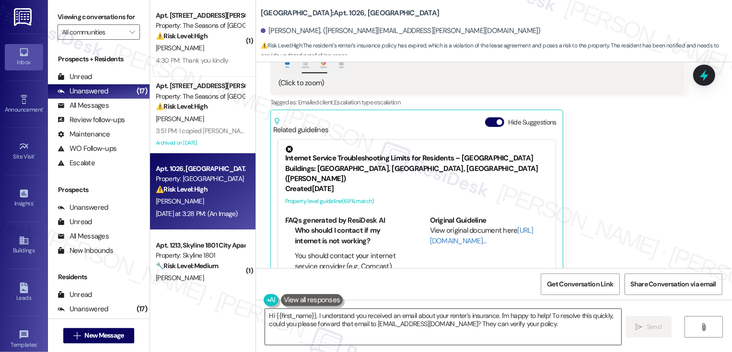
scroll to position [725, 0]
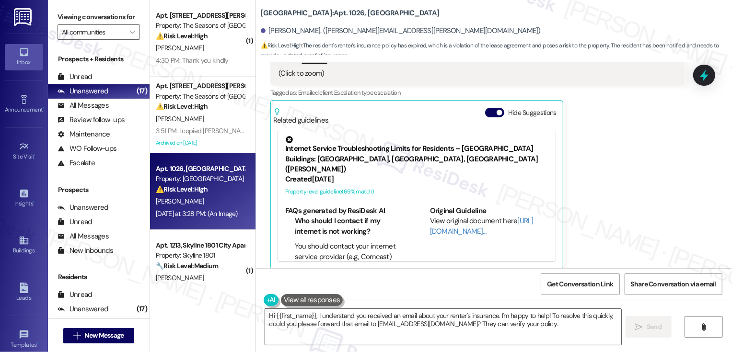
click at [340, 327] on textarea "Hi {{first_name}}, I understand you received an email about your renter's insur…" at bounding box center [443, 327] width 356 height 36
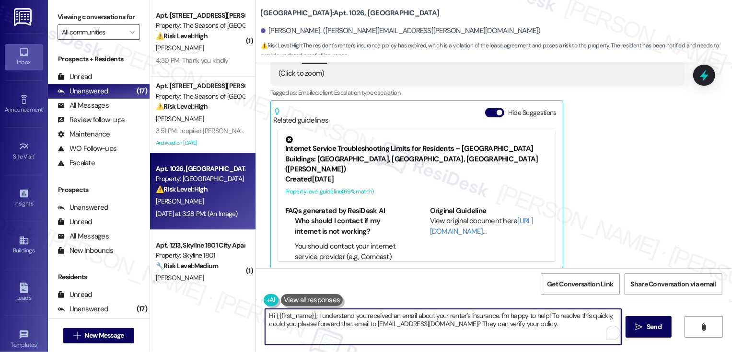
click at [365, 325] on textarea "Hi {{first_name}}, I understand you received an email about your renter's insur…" at bounding box center [443, 327] width 356 height 36
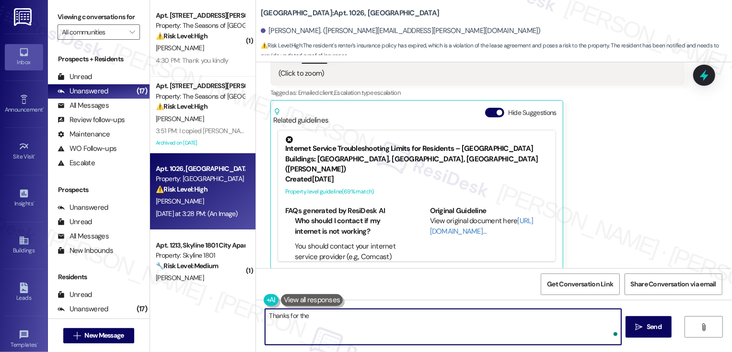
type textarea "Thanks for the"
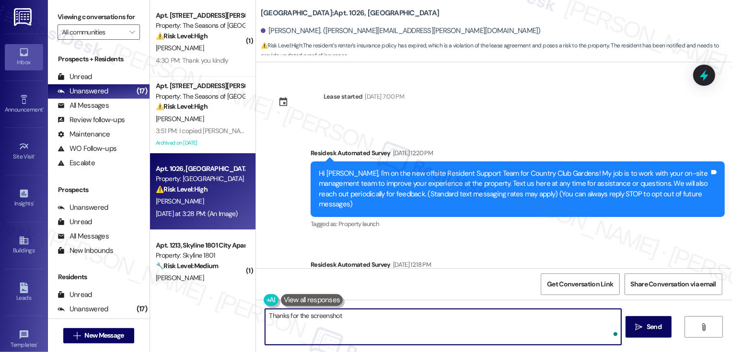
scroll to position [725, 0]
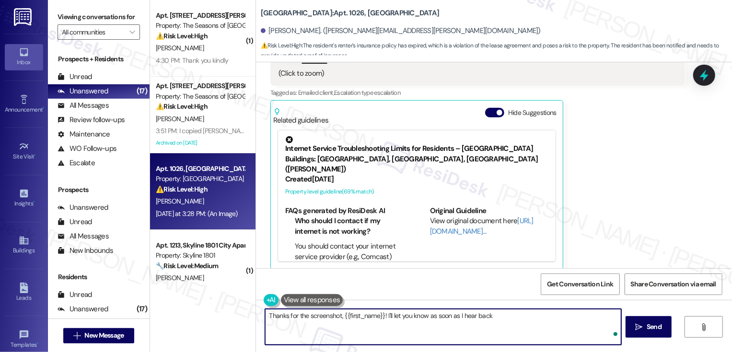
type textarea "Thanks for the screenshot, {{first_name}}! I'll let you know as soon as I hear …"
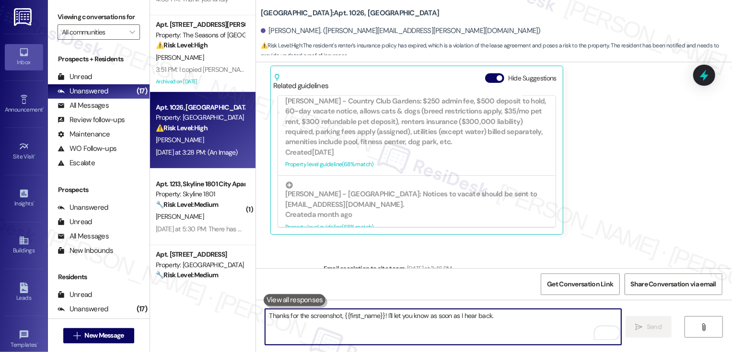
scroll to position [841, 0]
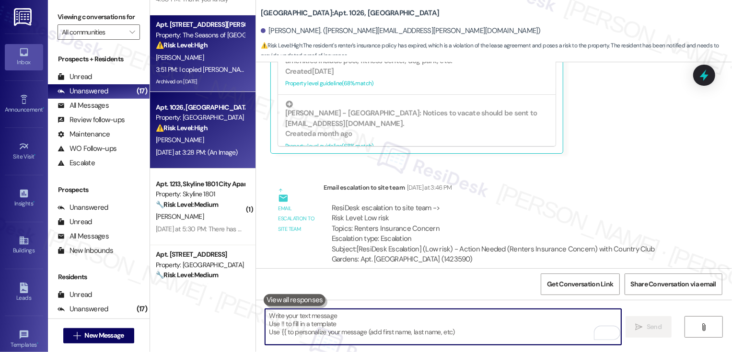
click at [208, 60] on div "[PERSON_NAME]" at bounding box center [200, 58] width 91 height 12
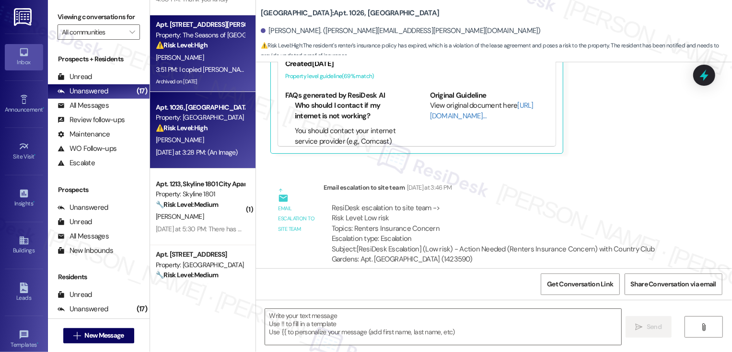
type textarea "Fetching suggested responses. Please feel free to read through the conversation…"
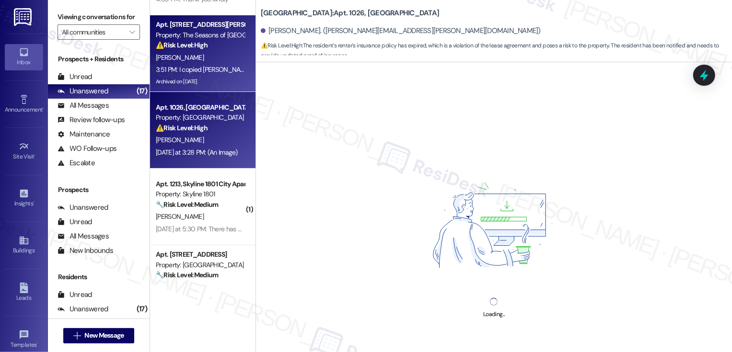
click at [208, 144] on div "[PERSON_NAME]" at bounding box center [200, 140] width 91 height 12
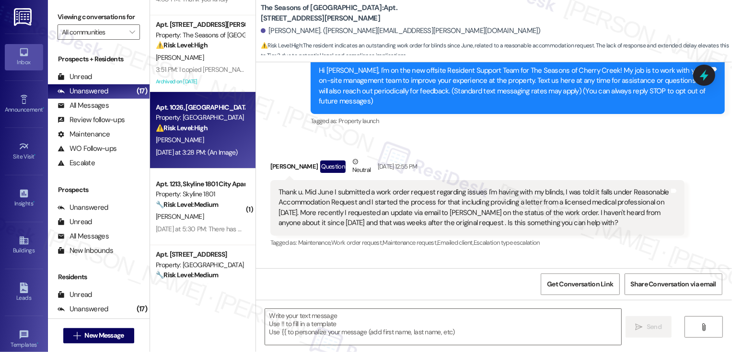
type textarea "Fetching suggested responses. Please feel free to read through the conversation…"
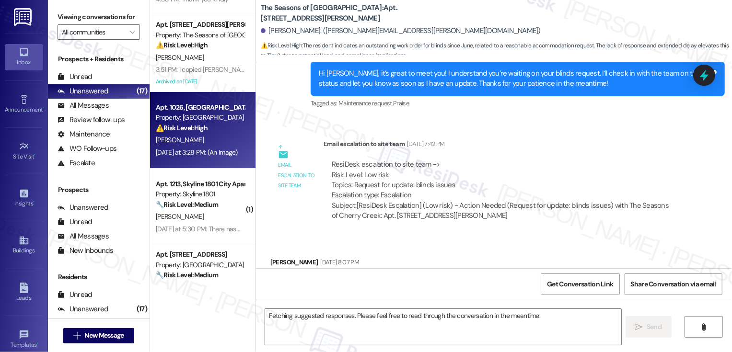
scroll to position [0, 0]
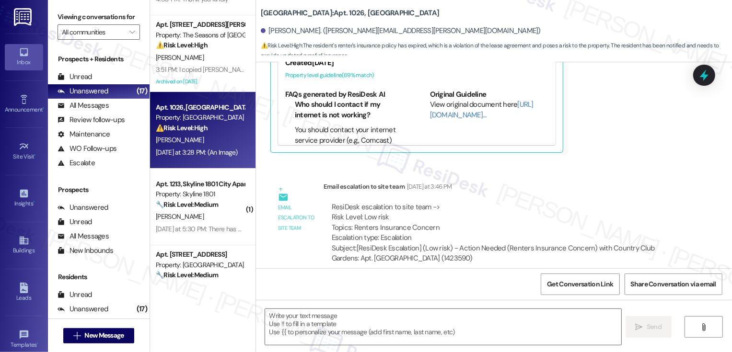
type textarea "Fetching suggested responses. Please feel free to read through the conversation…"
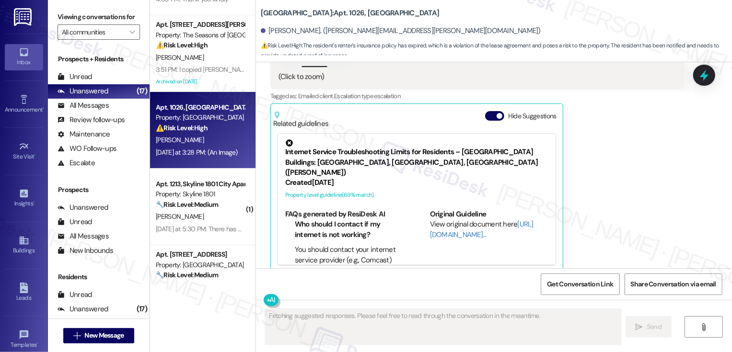
scroll to position [907, 0]
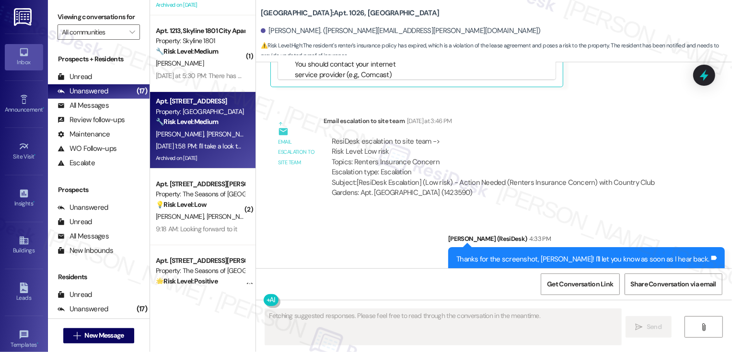
click at [227, 120] on div "🔧 Risk Level: Medium The resident is expressing frustration about the prolonged…" at bounding box center [200, 122] width 89 height 10
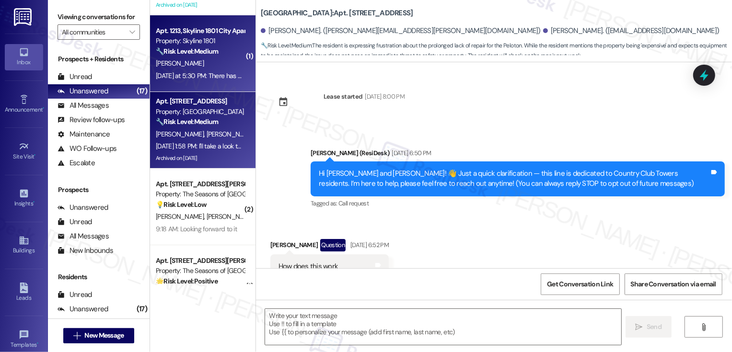
click at [219, 86] on div "Apt. 1213, Skyline 1801 City Apartments Property: Skyline 1801 🔧 Risk Level: Me…" at bounding box center [203, 53] width 106 height 77
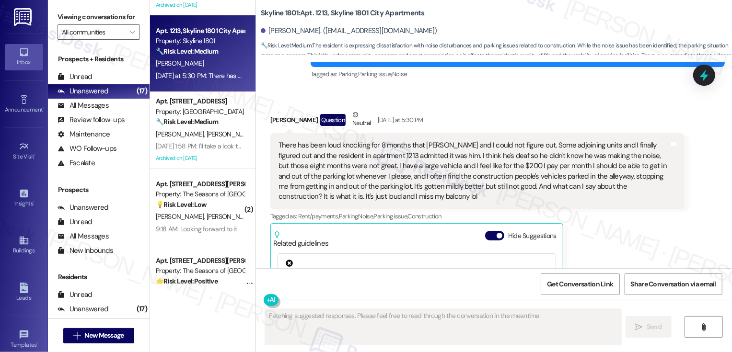
scroll to position [570, 0]
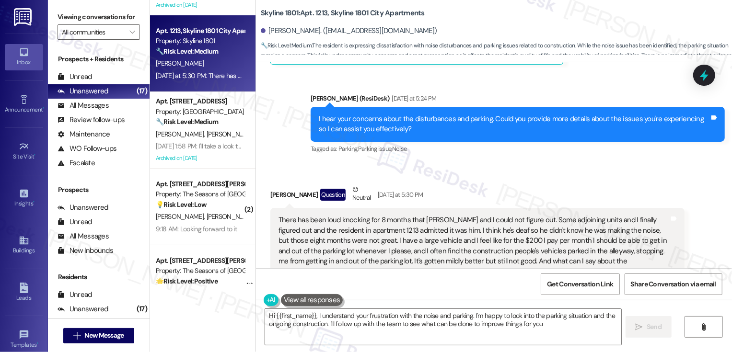
type textarea "Hi {{first_name}}, I understand your frustration with the noise and parking. I'…"
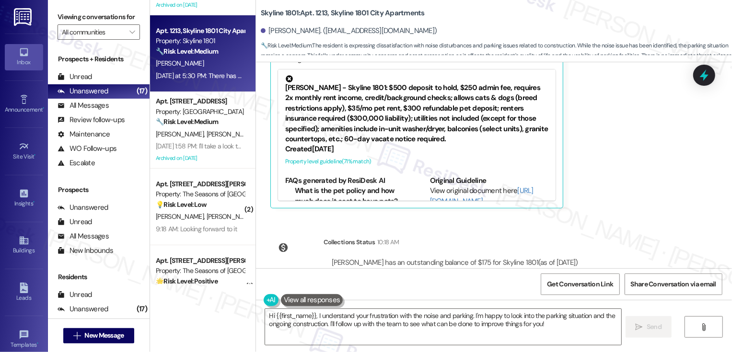
scroll to position [833, 0]
